Goal: Task Accomplishment & Management: Complete application form

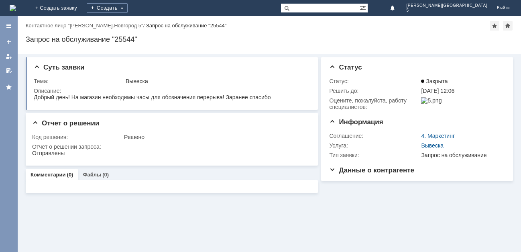
click at [16, 6] on img at bounding box center [13, 8] width 6 height 6
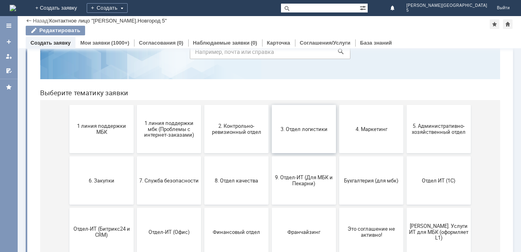
scroll to position [80, 0]
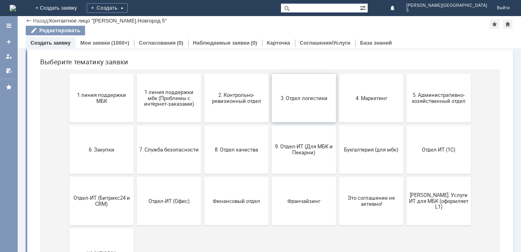
click at [295, 95] on span "3. Отдел логистики" at bounding box center [303, 98] width 59 height 6
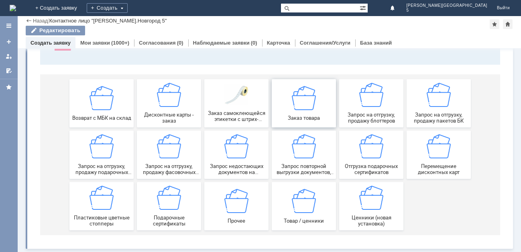
scroll to position [77, 0]
click at [367, 100] on img at bounding box center [371, 95] width 24 height 24
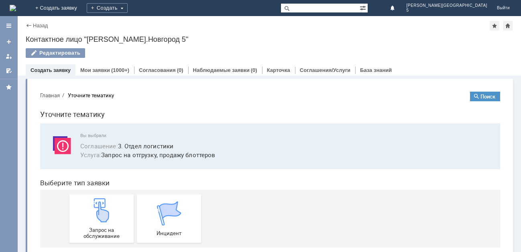
scroll to position [13, 0]
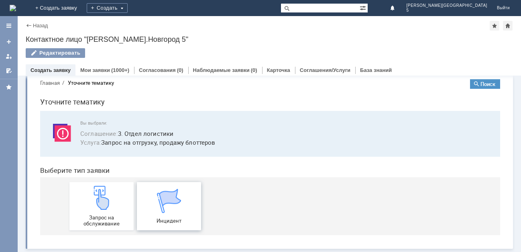
click at [173, 205] on img at bounding box center [169, 201] width 24 height 24
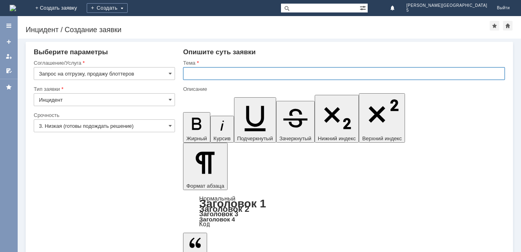
click at [220, 72] on input "text" at bounding box center [344, 73] width 322 height 13
type input "заказ блотеров"
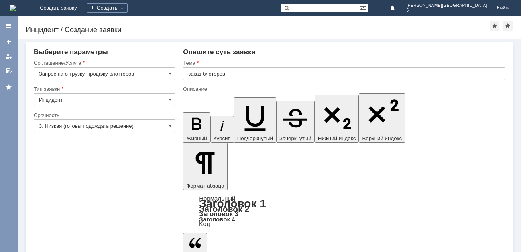
click at [214, 75] on input "заказ блотеров" at bounding box center [344, 73] width 322 height 13
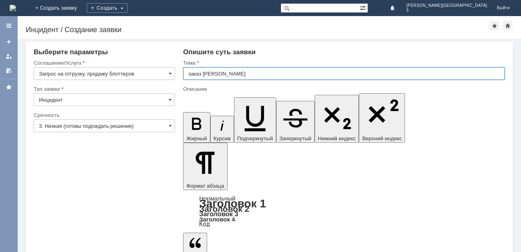
type input "заказ блоттеров"
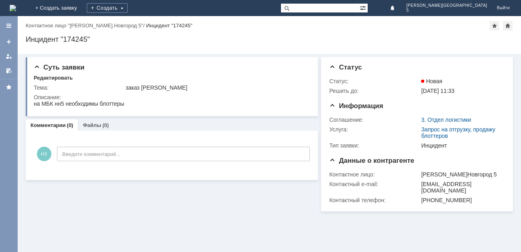
click at [16, 6] on img at bounding box center [13, 8] width 6 height 6
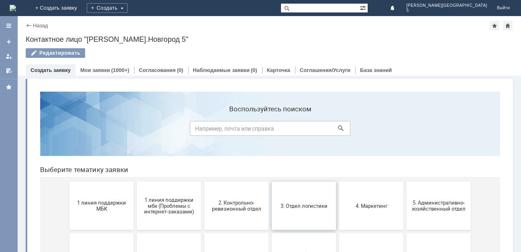
click at [321, 207] on span "3. Отдел логистики" at bounding box center [303, 205] width 59 height 6
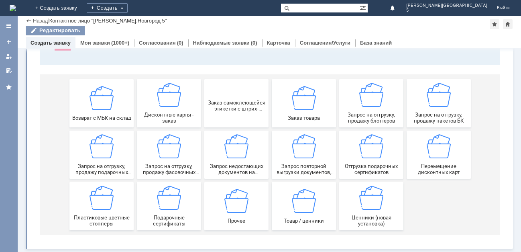
scroll to position [77, 0]
click at [436, 100] on img at bounding box center [439, 95] width 24 height 24
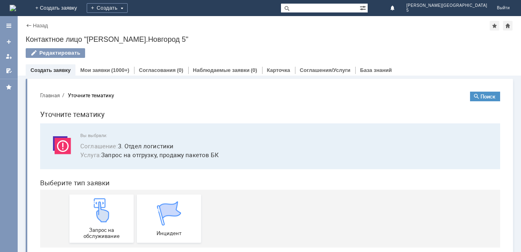
scroll to position [13, 0]
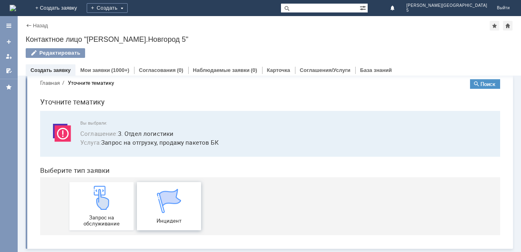
click at [164, 202] on img at bounding box center [169, 201] width 24 height 24
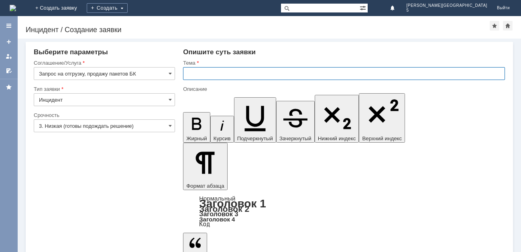
click at [247, 73] on input "text" at bounding box center [344, 73] width 322 height 13
type input "заказ пакетов"
